Goal: Transaction & Acquisition: Purchase product/service

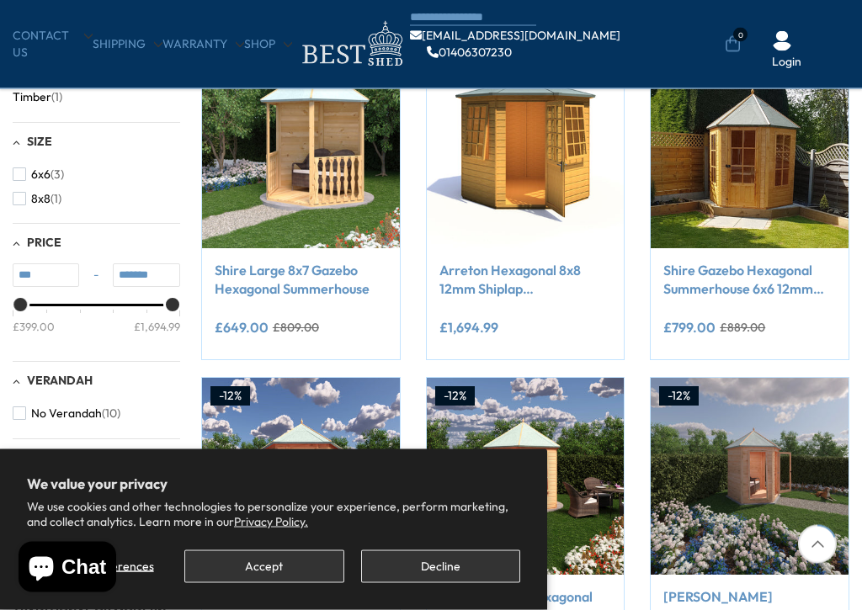
scroll to position [354, 0]
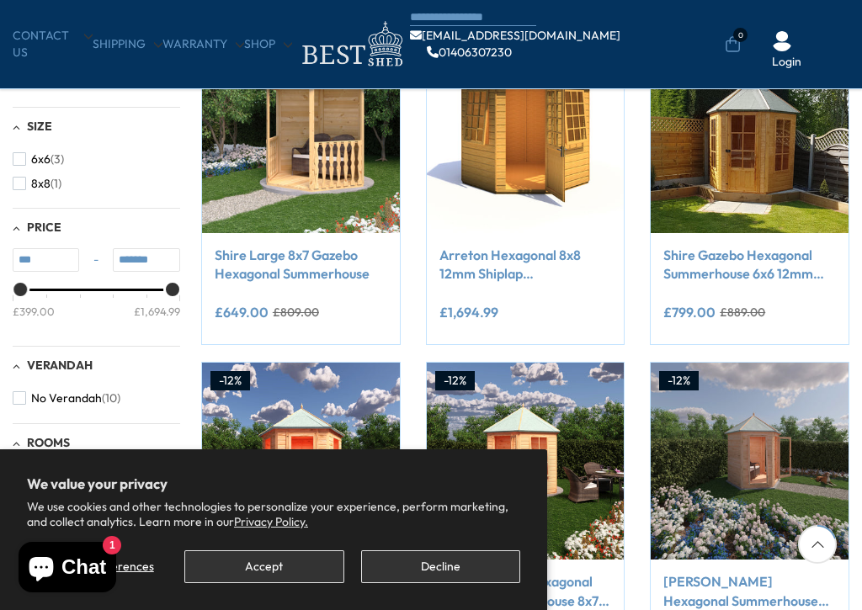
click at [578, 393] on img at bounding box center [526, 462] width 198 height 198
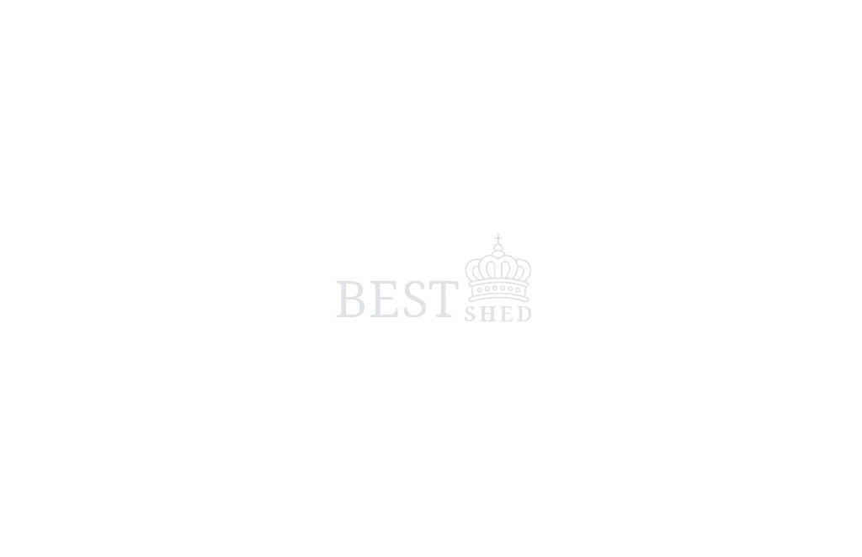
click at [660, 414] on span at bounding box center [431, 278] width 862 height 557
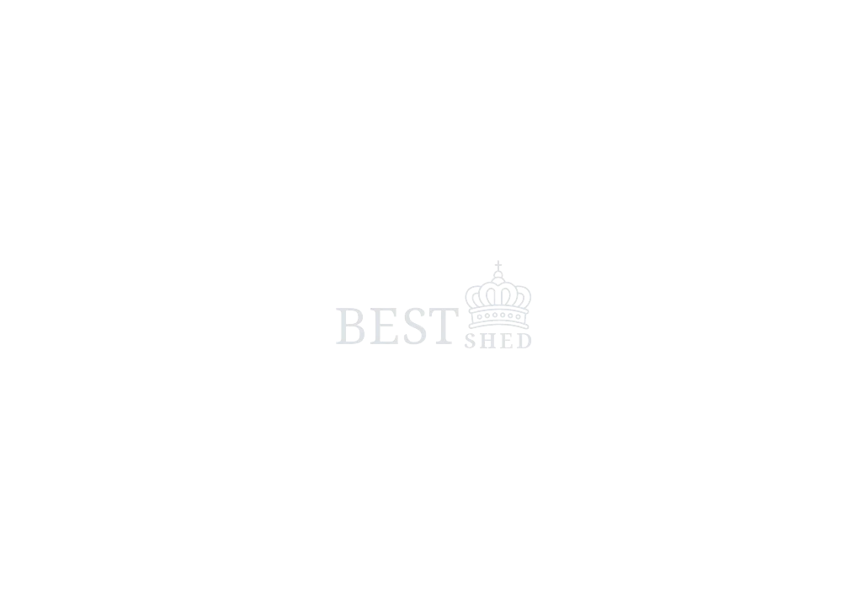
scroll to position [3, 0]
click at [657, 430] on span at bounding box center [431, 305] width 862 height 610
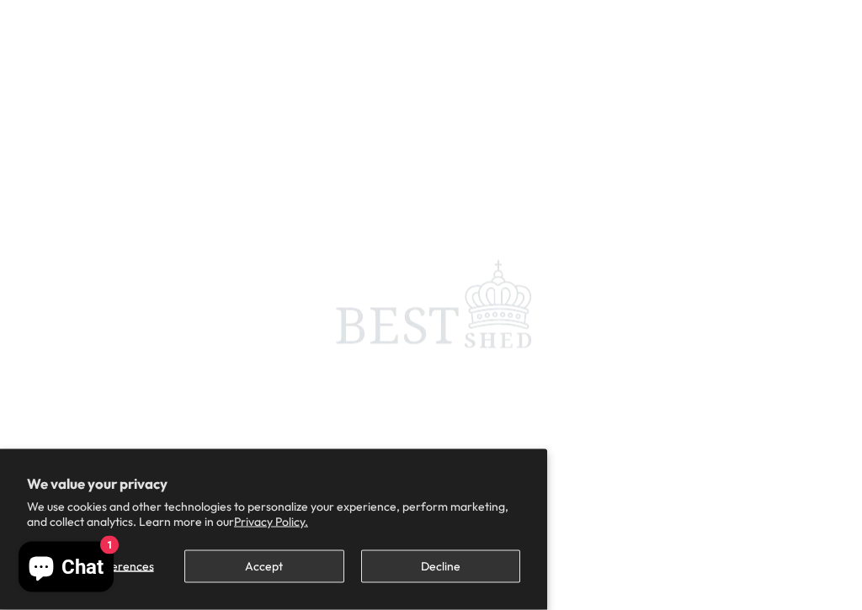
scroll to position [133, 0]
click at [306, 557] on button "Accept" at bounding box center [263, 567] width 159 height 33
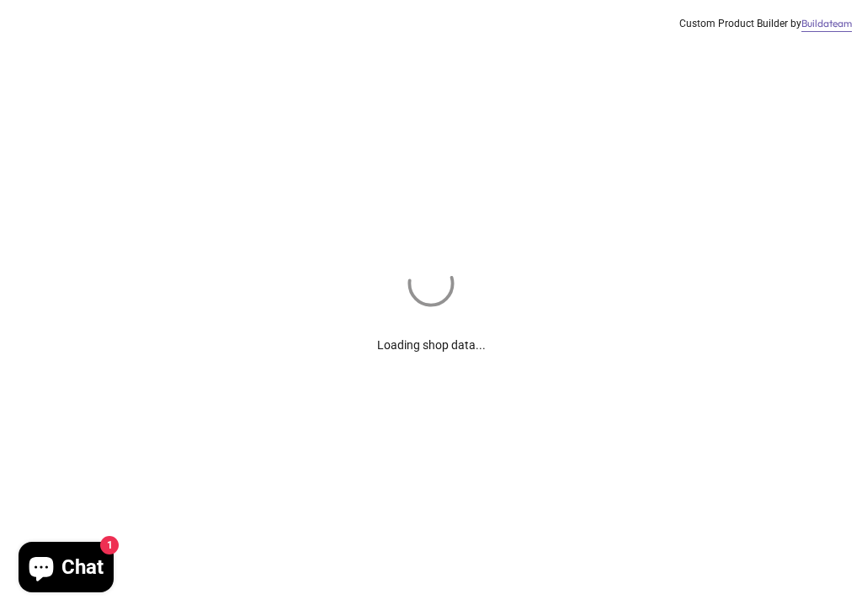
click at [328, 557] on div "Loading shop data... Custom Product Builder by Buildateam" at bounding box center [431, 305] width 862 height 610
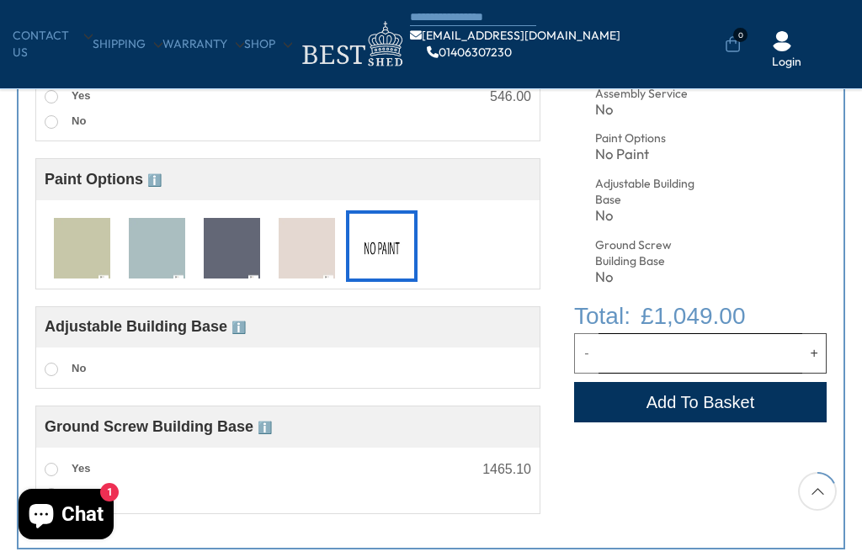
scroll to position [673, 0]
